Goal: Task Accomplishment & Management: Manage account settings

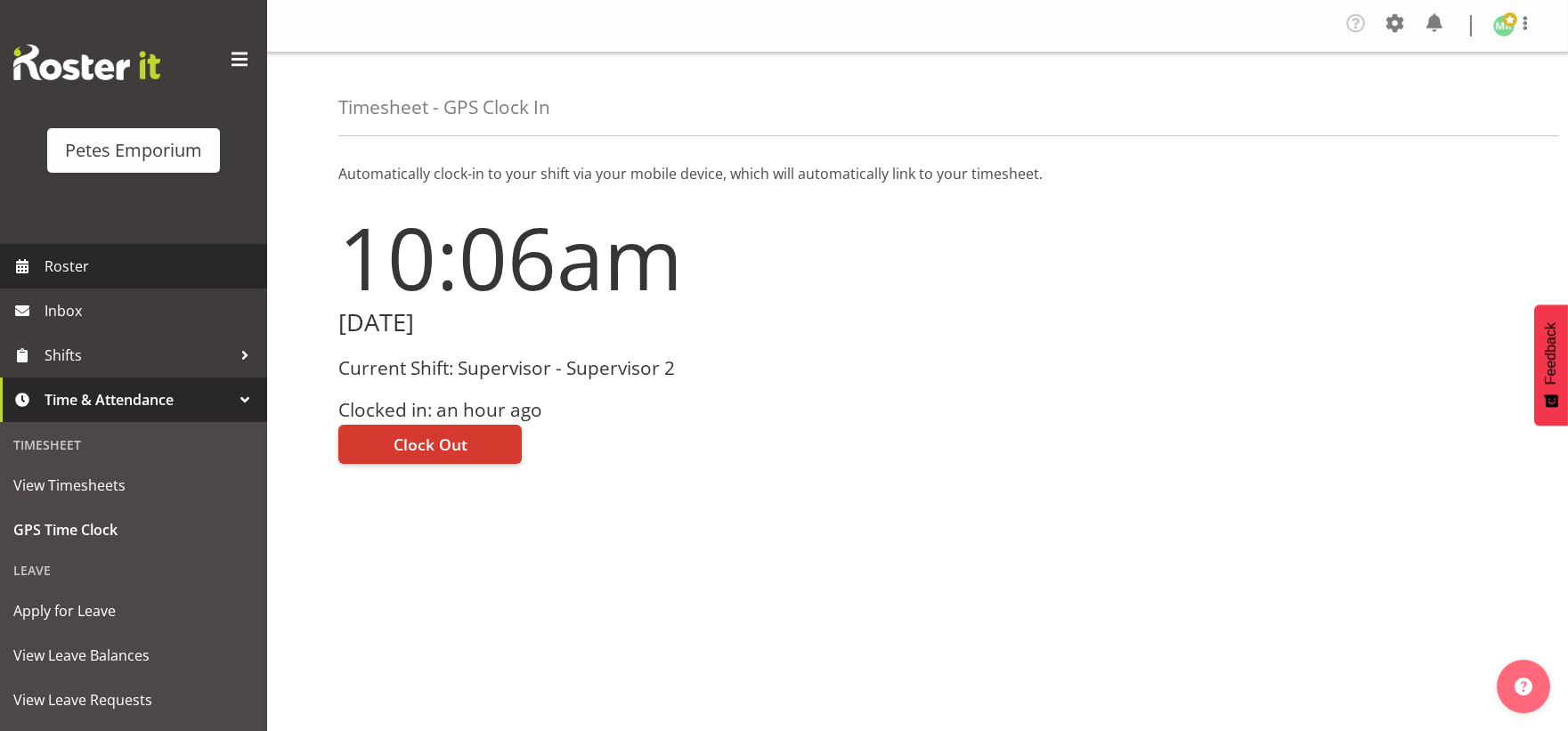
click at [87, 253] on span "Roster" at bounding box center [151, 266] width 214 height 27
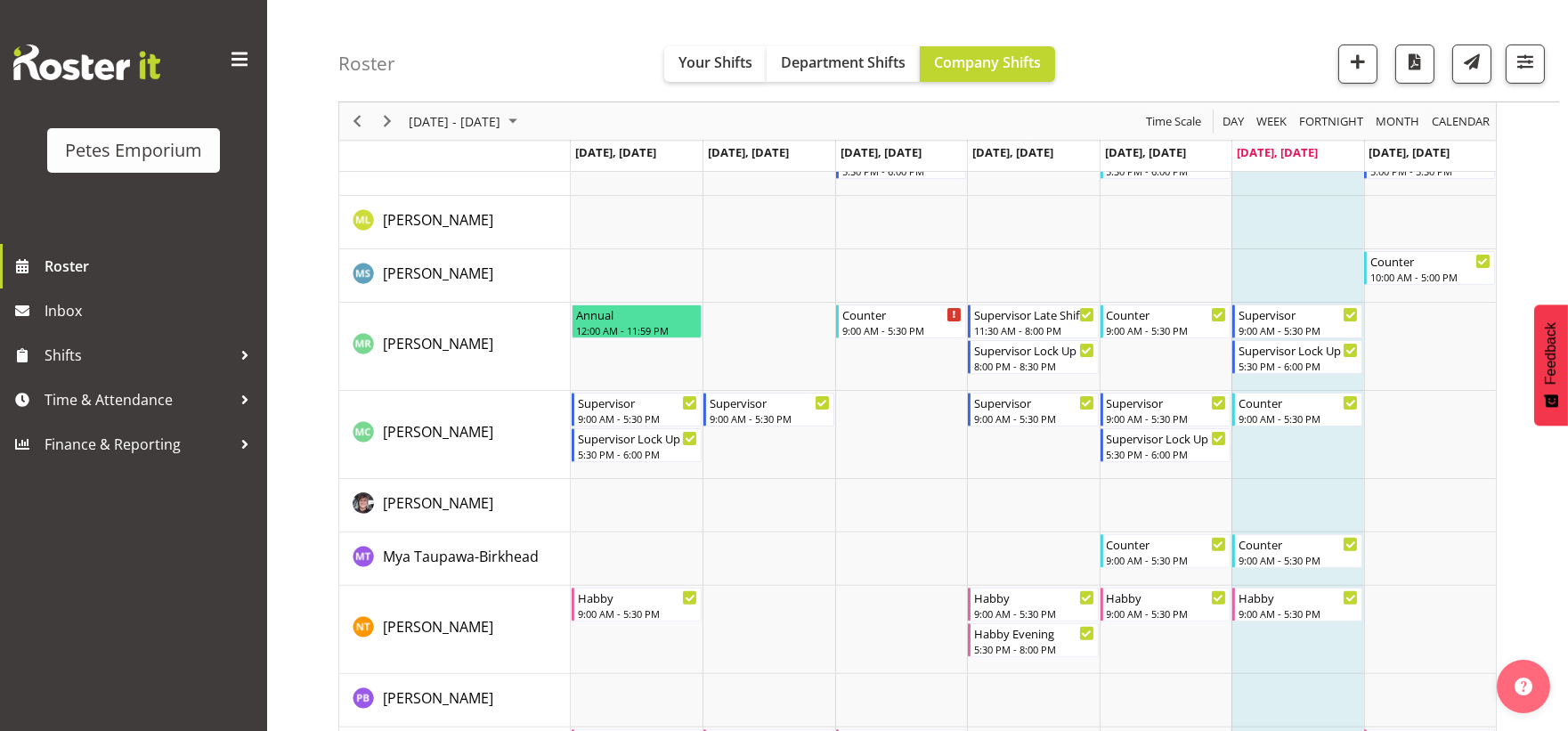
scroll to position [1286, 0]
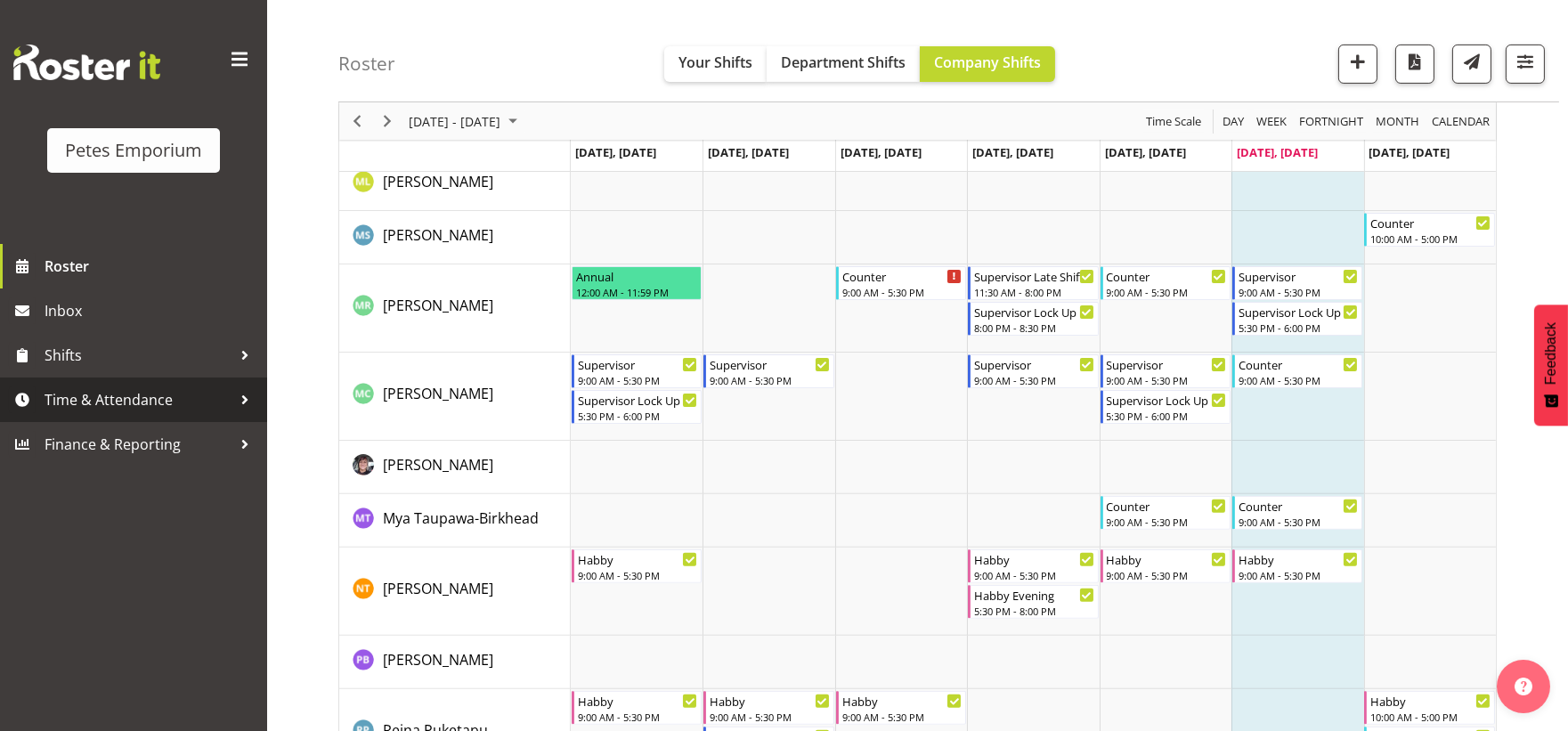
click at [106, 404] on span "Time & Attendance" at bounding box center [138, 400] width 187 height 27
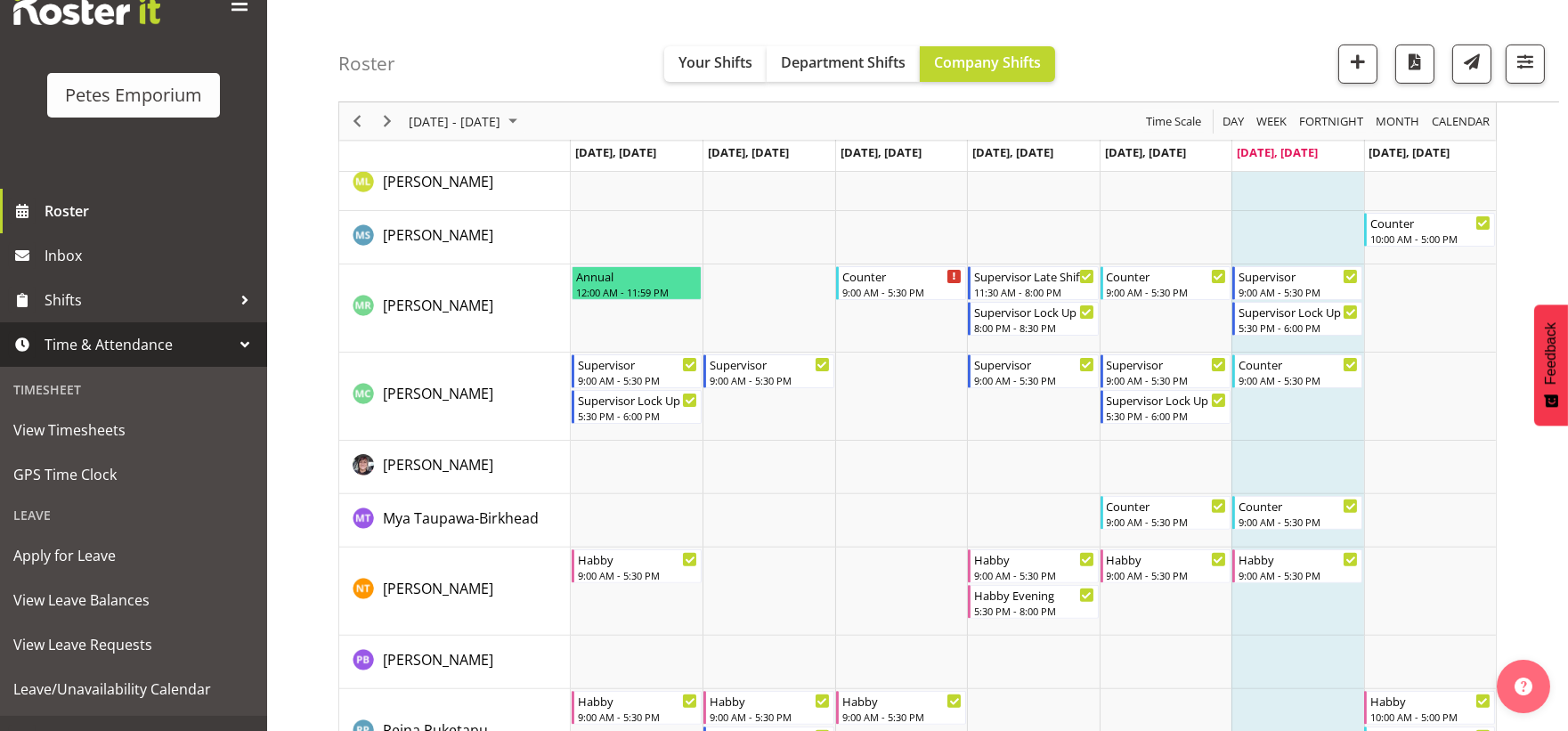
scroll to position [84, 0]
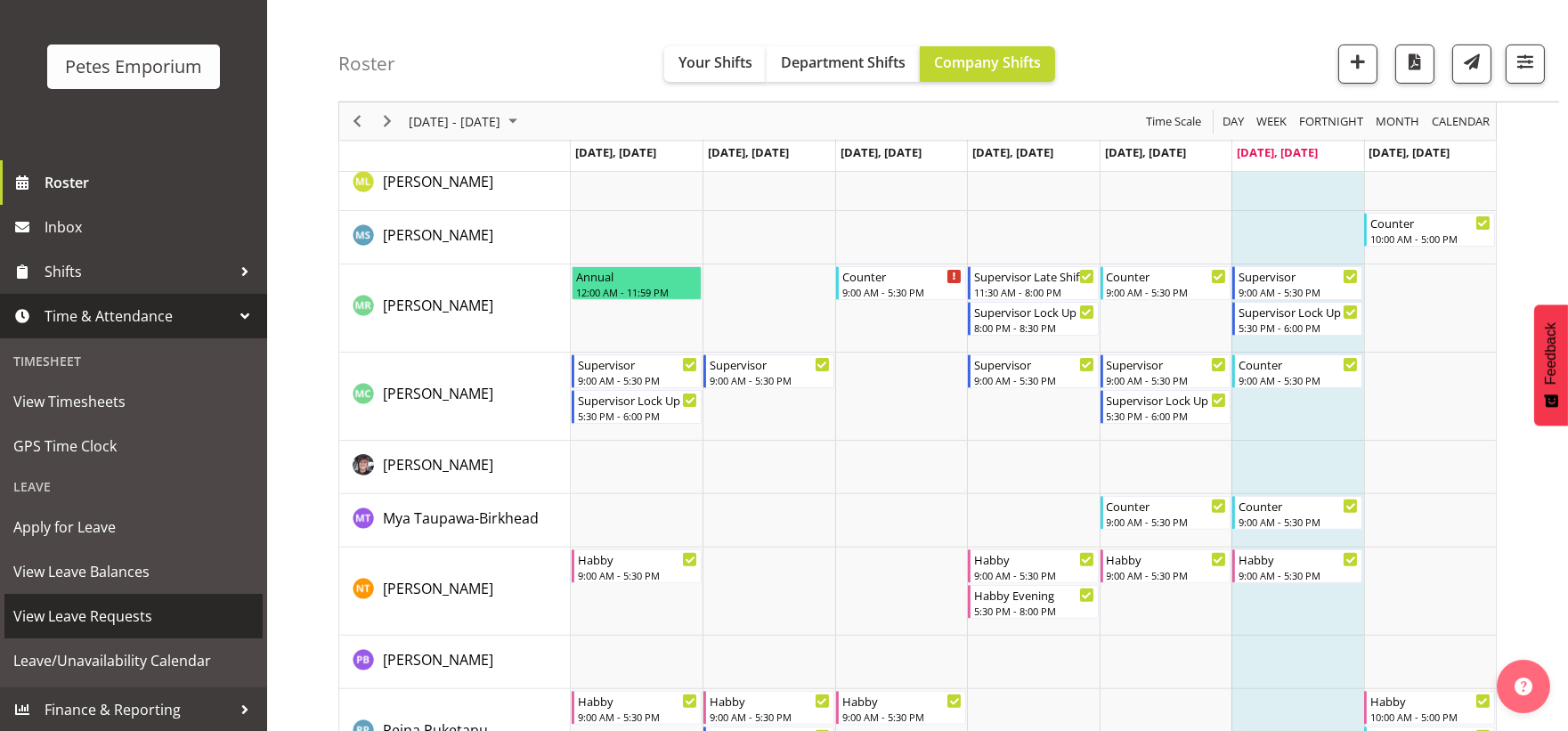
click at [116, 610] on span "View Leave Requests" at bounding box center [133, 616] width 240 height 27
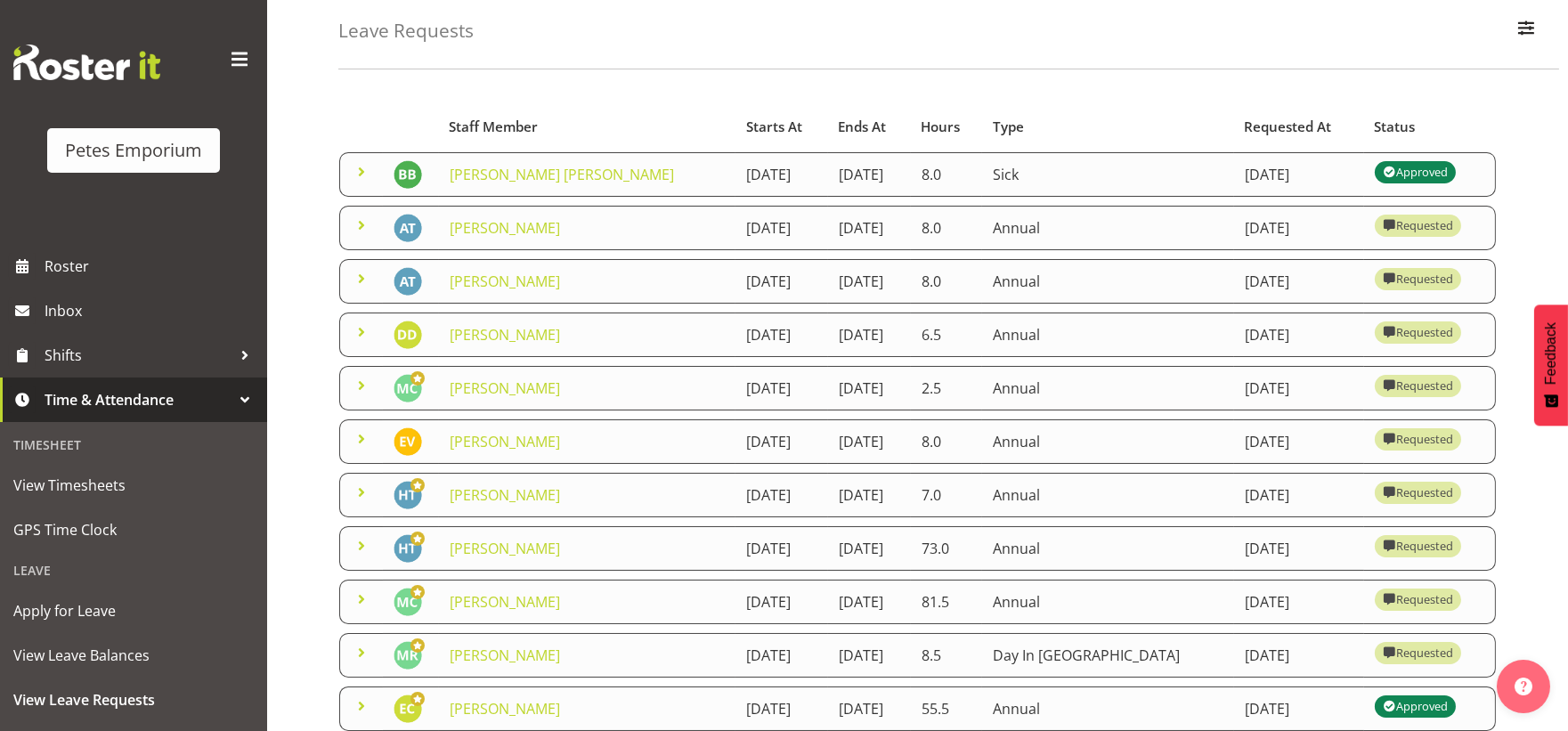
scroll to position [297, 0]
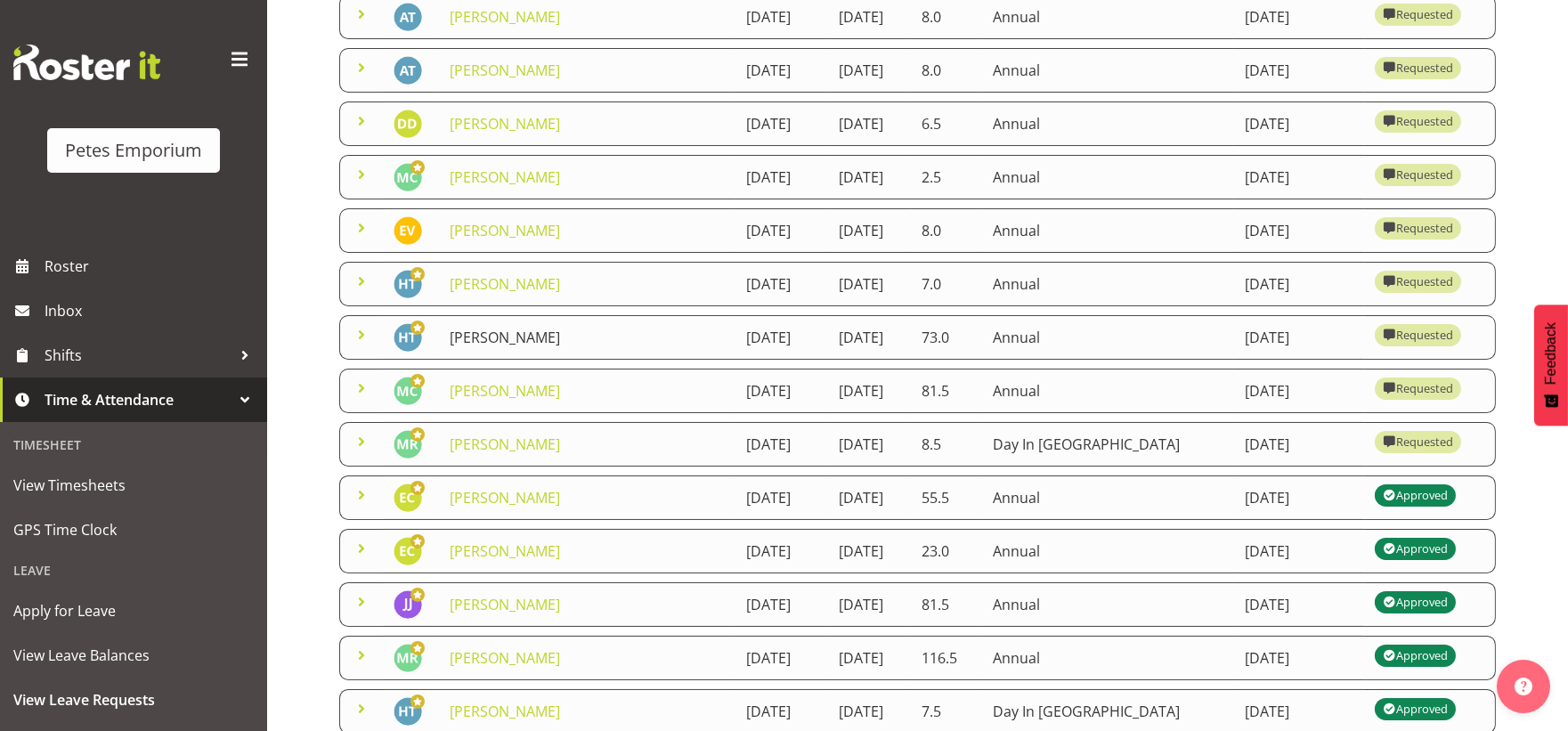
click at [528, 335] on link "[PERSON_NAME]" at bounding box center [505, 337] width 110 height 20
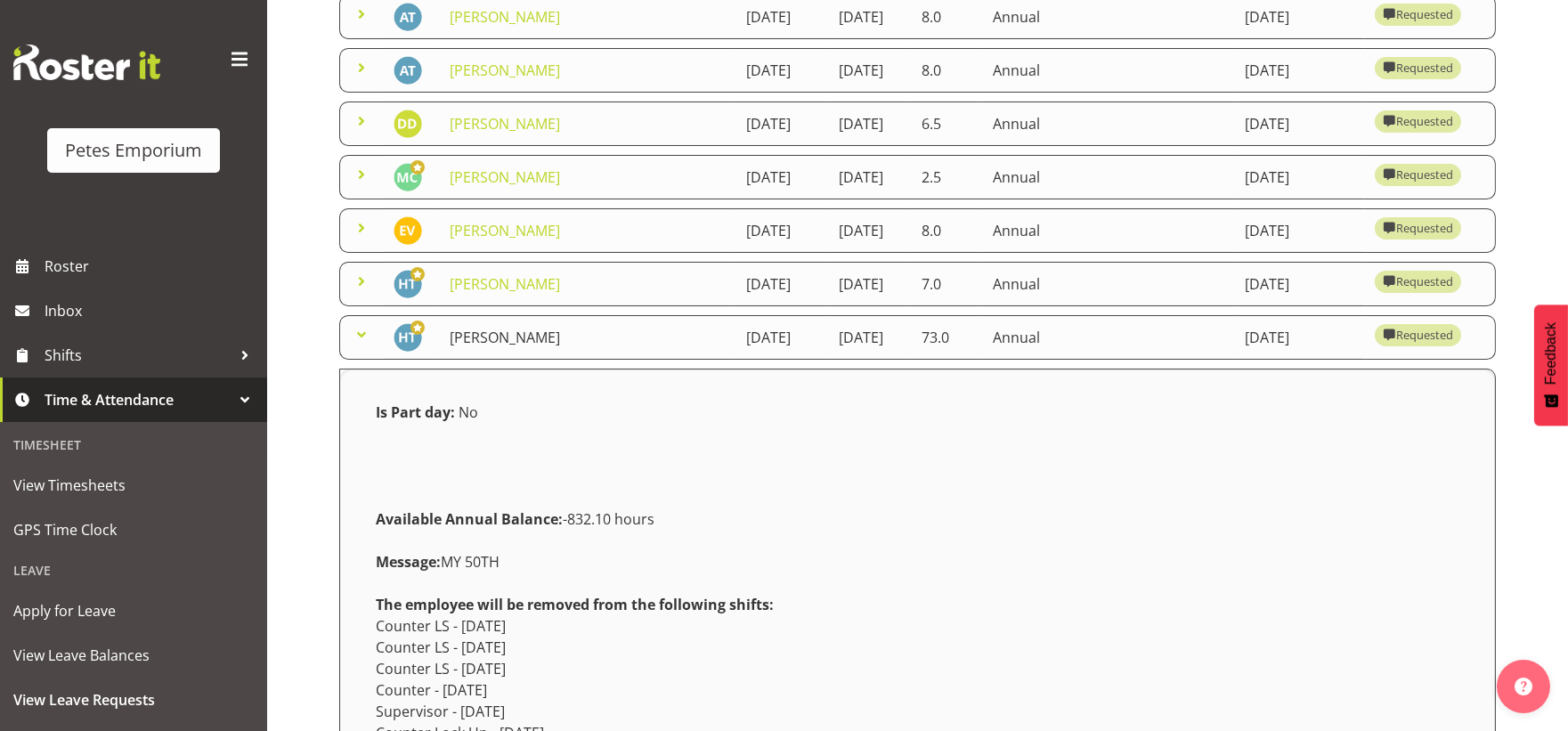
click at [528, 335] on link "[PERSON_NAME]" at bounding box center [505, 337] width 110 height 20
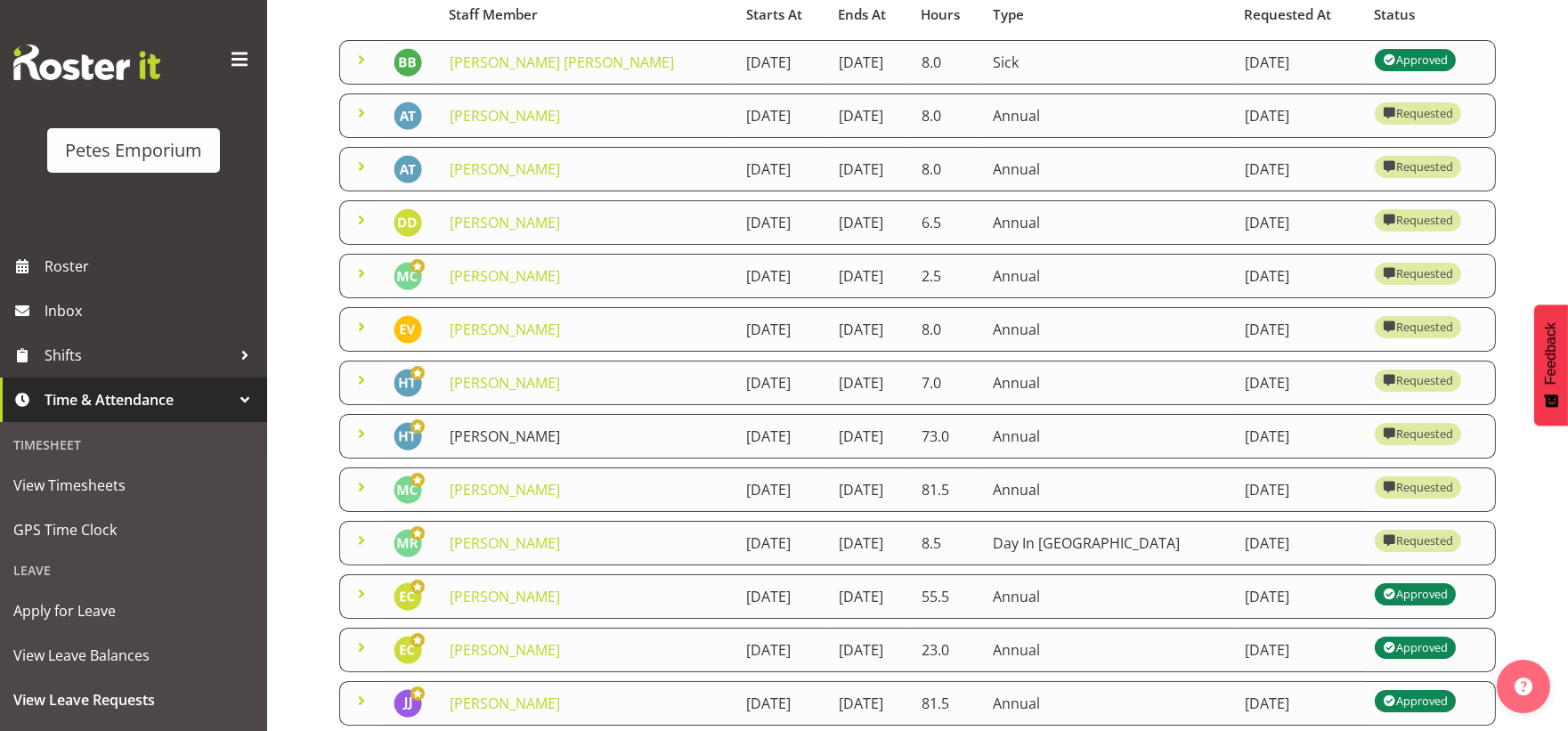
scroll to position [99, 0]
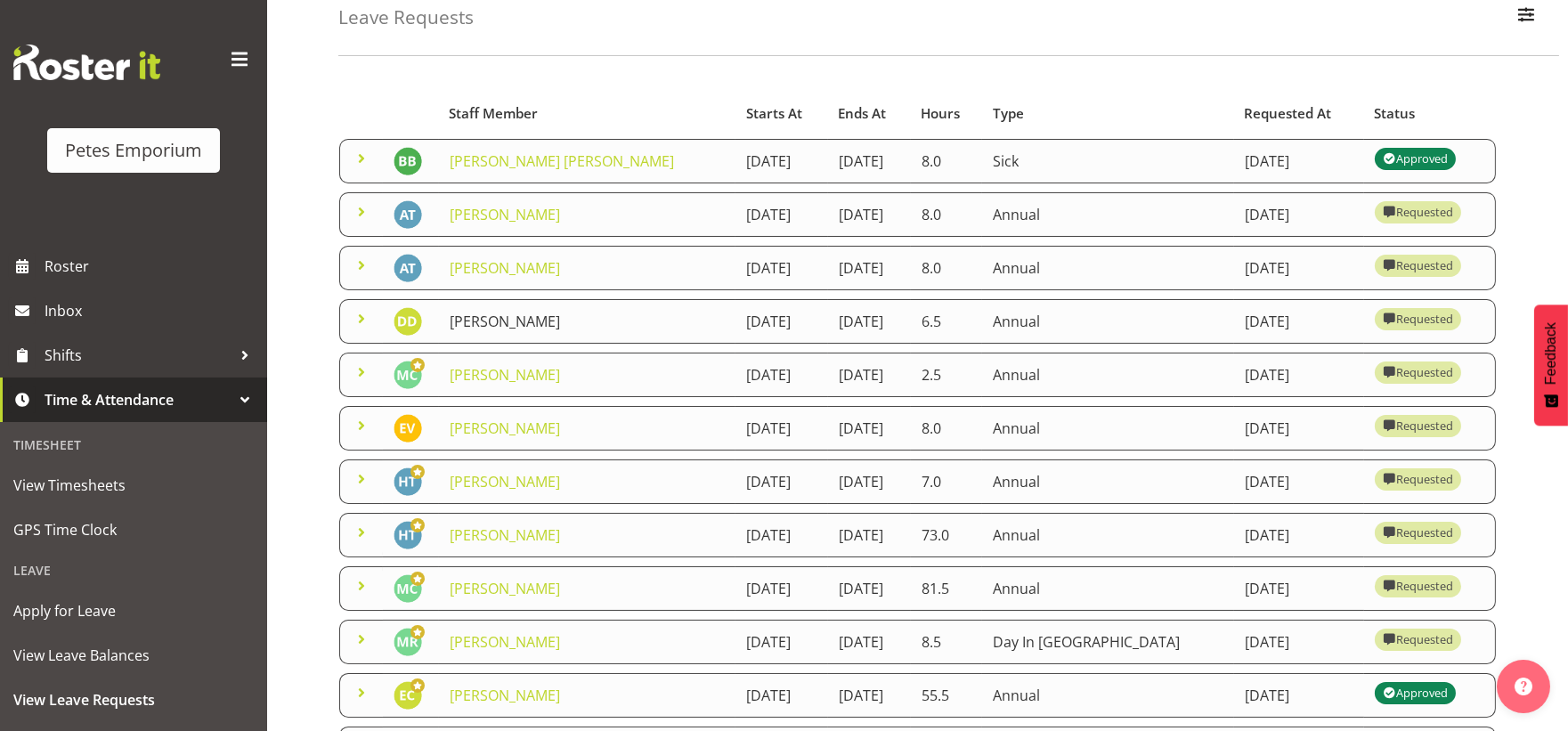
click at [537, 327] on link "[PERSON_NAME]" at bounding box center [505, 321] width 110 height 20
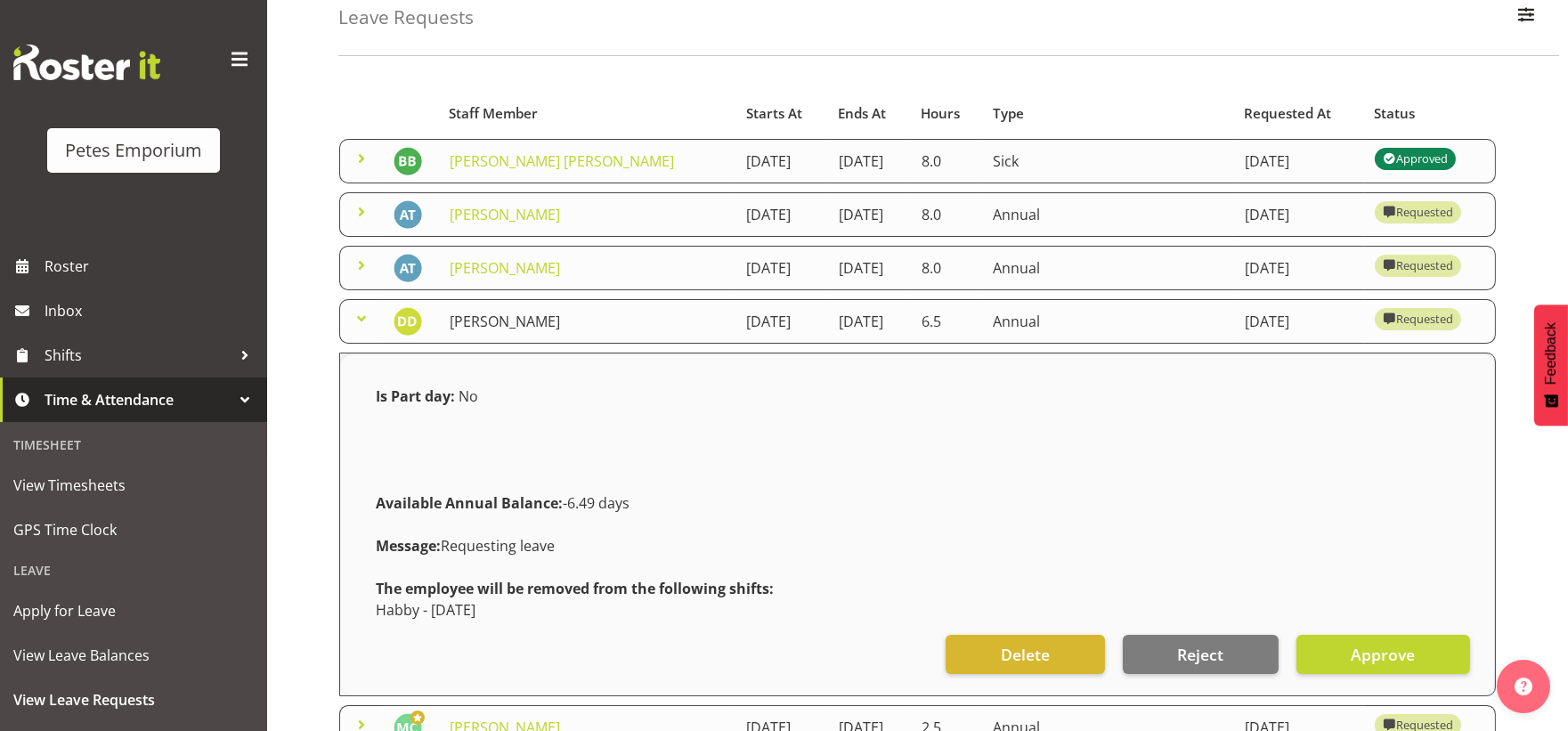
click at [537, 327] on link "[PERSON_NAME]" at bounding box center [505, 321] width 110 height 20
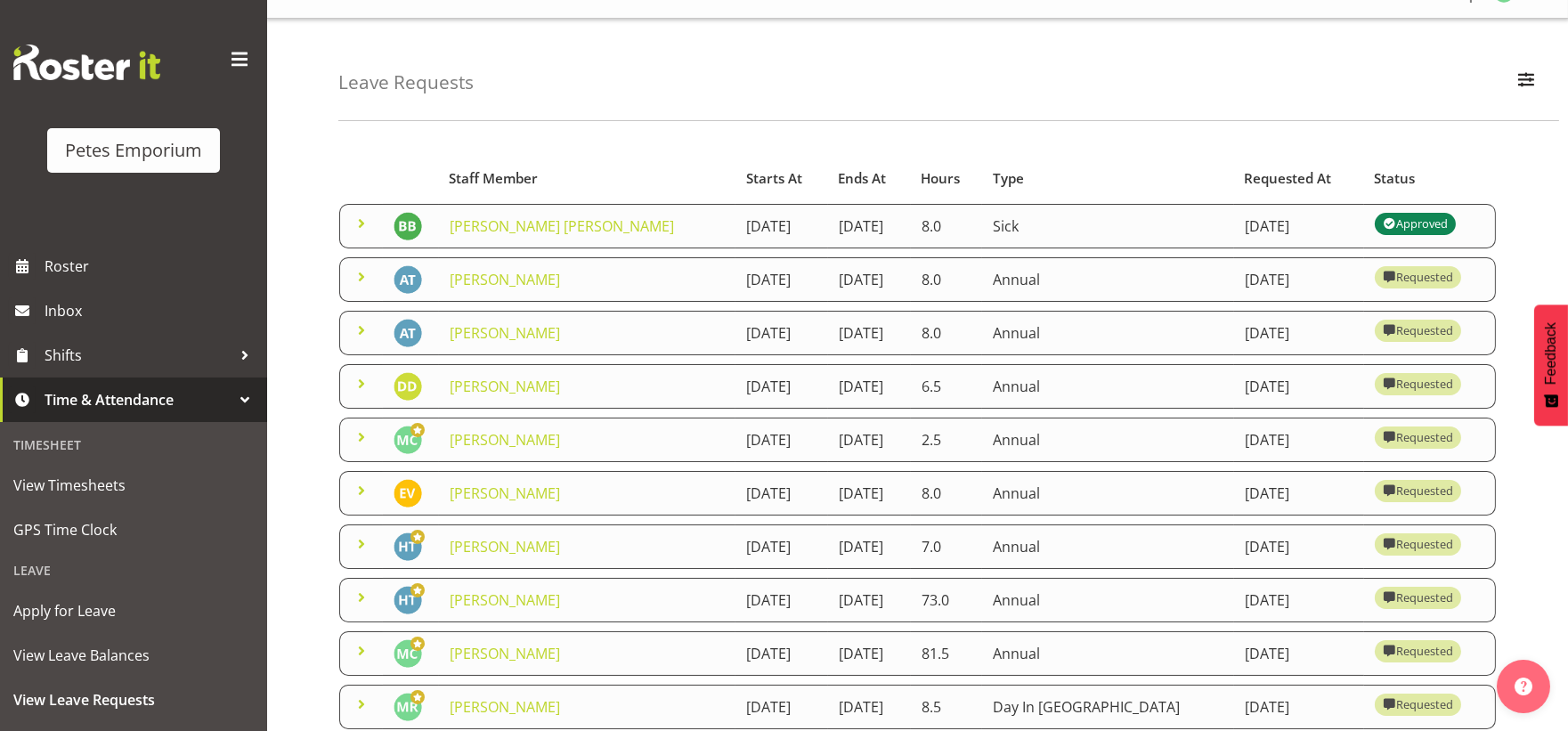
scroll to position [0, 0]
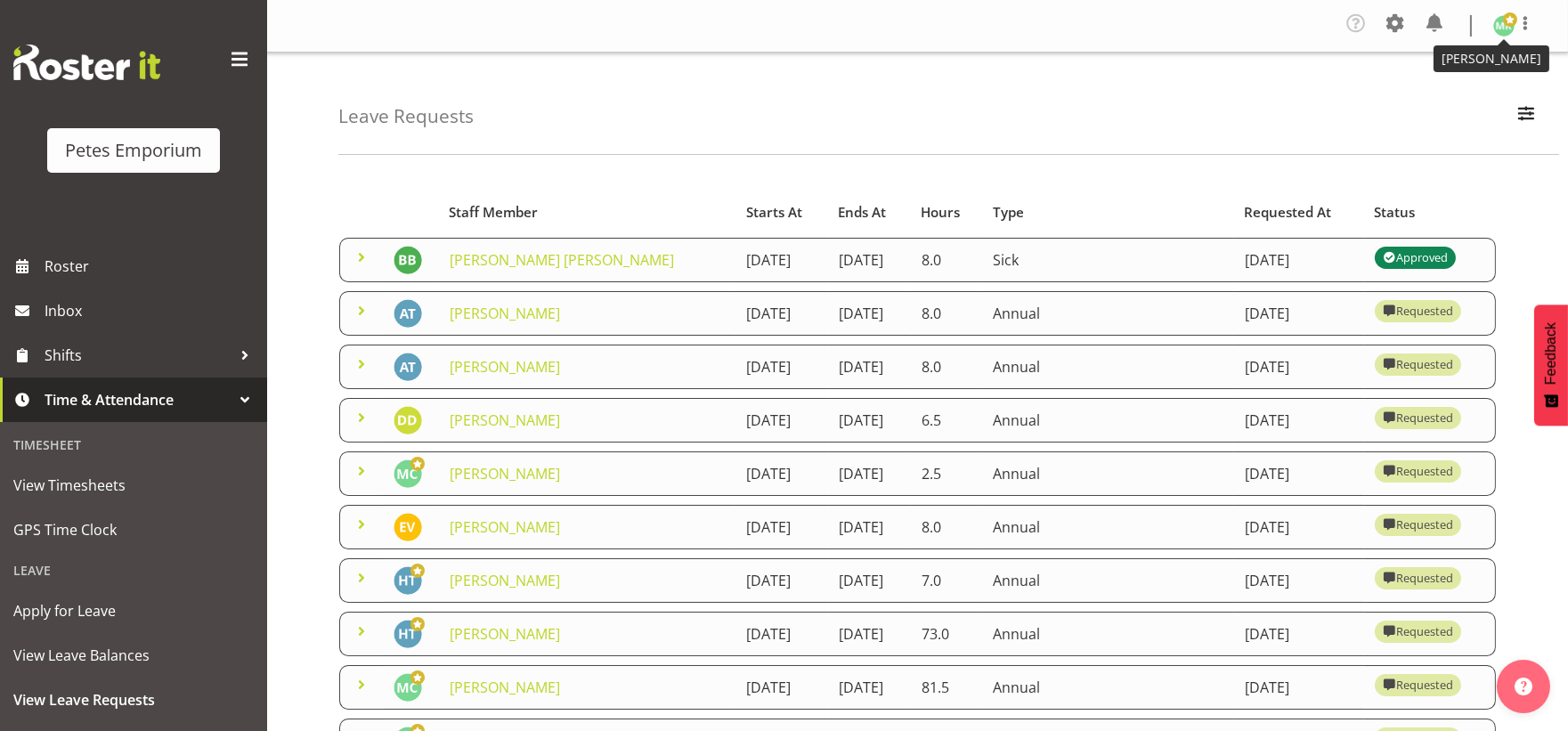
click at [1500, 23] on img at bounding box center [1504, 25] width 21 height 21
click at [1443, 96] on link "Log Out" at bounding box center [1450, 98] width 171 height 32
